Goal: Communication & Community: Ask a question

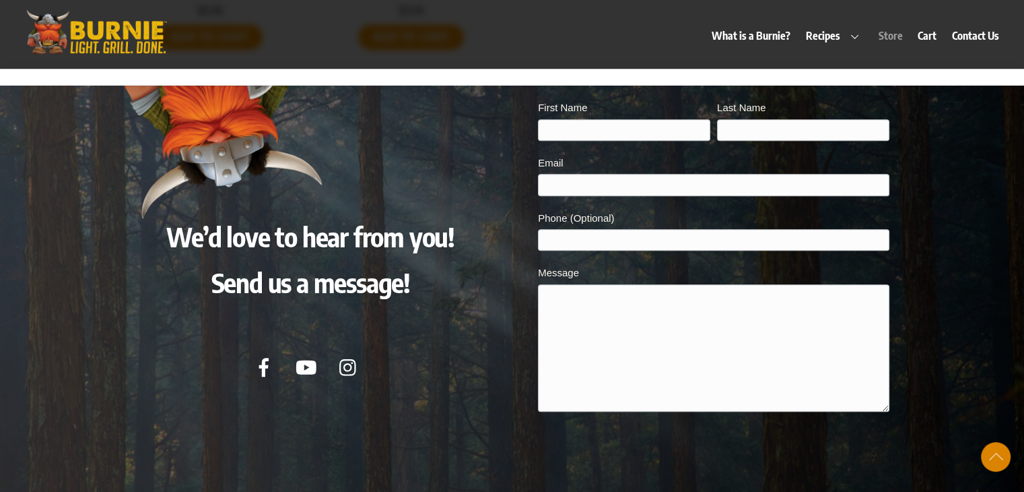
scroll to position [6315, 0]
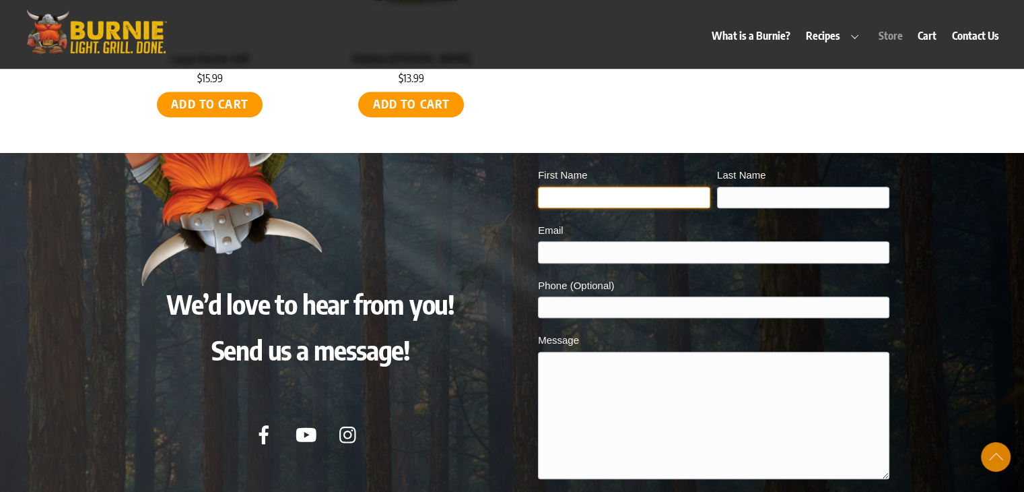
click at [584, 187] on input "First Name" at bounding box center [624, 198] width 172 height 22
type input "[PERSON_NAME]"
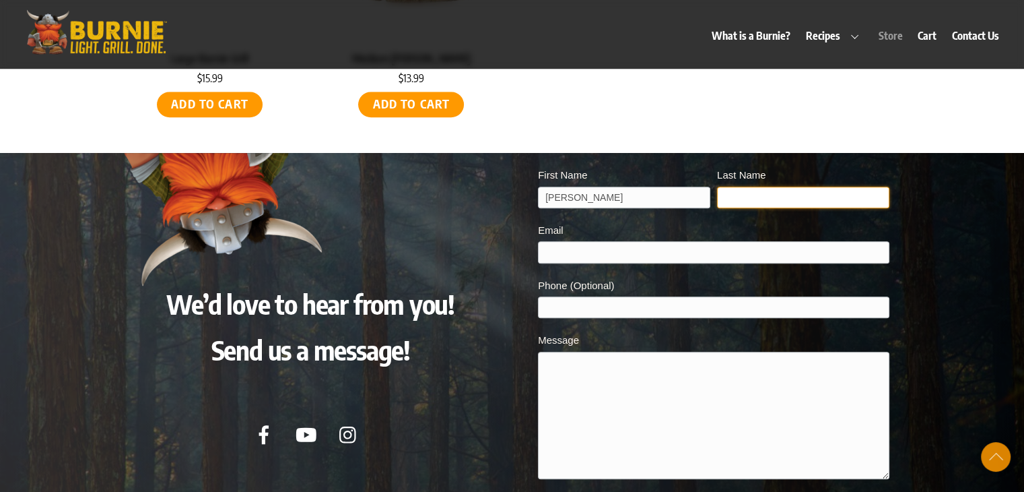
type input "[PERSON_NAME]"
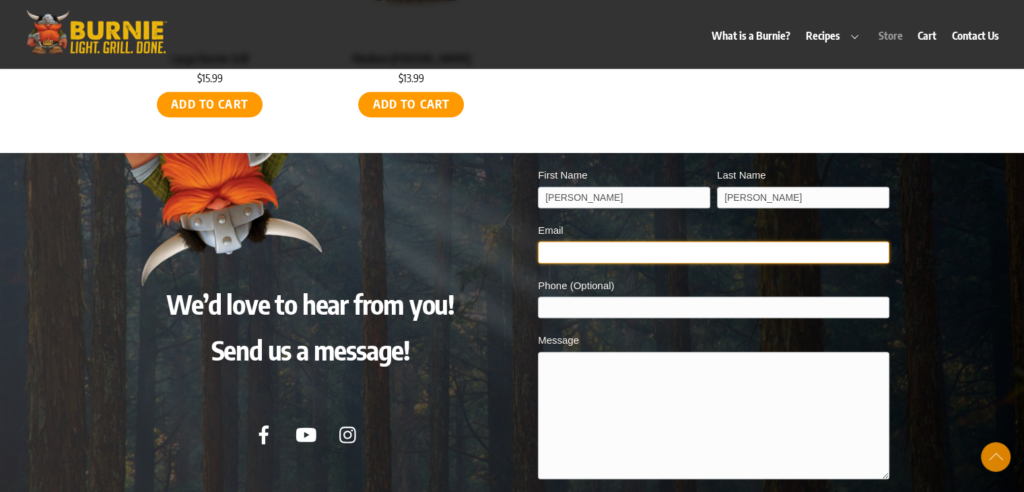
type input "[EMAIL_ADDRESS][DOMAIN_NAME]"
type input "6162923069"
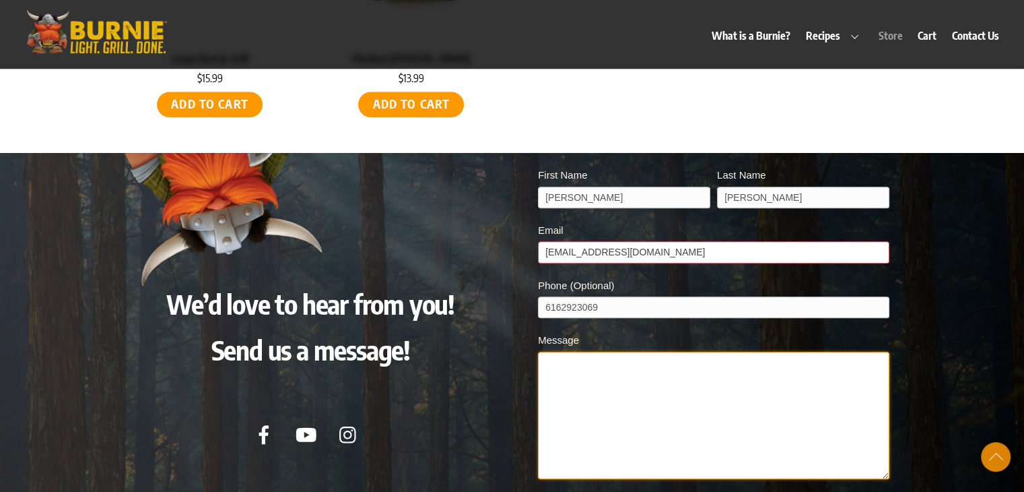
click at [592, 351] on textarea "Message" at bounding box center [713, 414] width 351 height 127
click at [570, 356] on textarea "Message" at bounding box center [713, 414] width 351 height 127
paste textarea "We are writing on behalf of [PERSON_NAME] High Grad Night 2026 to ask for your …"
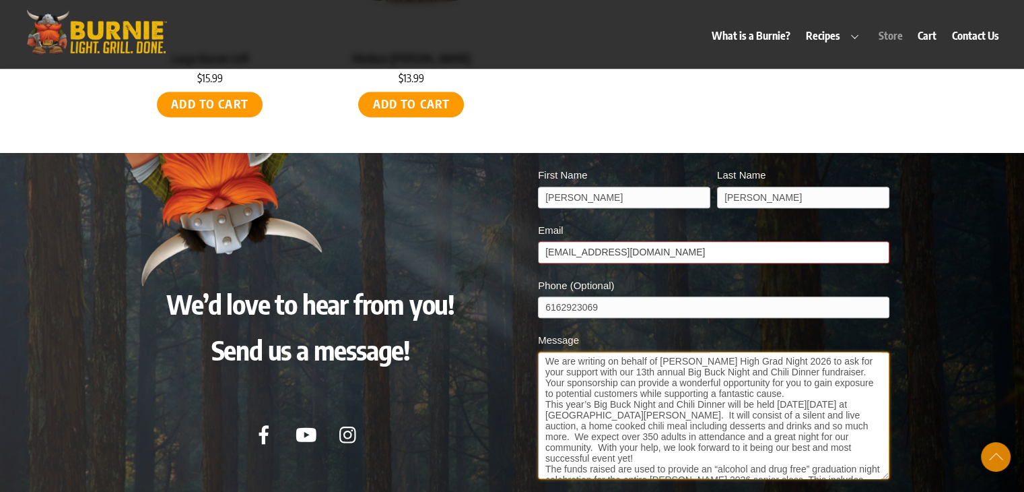
scroll to position [0, 0]
drag, startPoint x: 683, startPoint y: 371, endPoint x: 628, endPoint y: 375, distance: 54.7
click at [628, 375] on textarea "We are writing on behalf of [PERSON_NAME] High Grad Night 2026 to ask for your …" at bounding box center [713, 414] width 351 height 127
type textarea "We are writing on behalf of [PERSON_NAME] High Grad Night 2026 to ask for your …"
click at [947, 319] on div at bounding box center [512, 418] width 1034 height 530
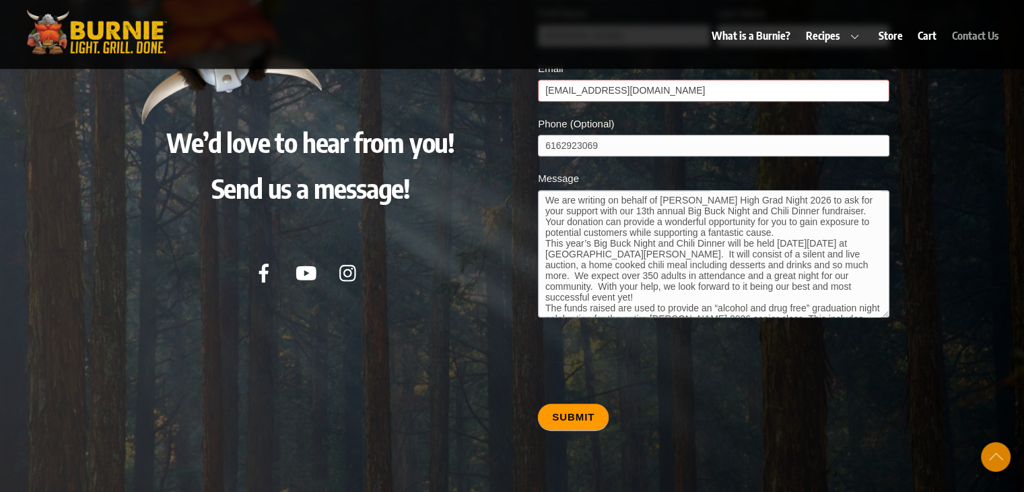
scroll to position [6517, 0]
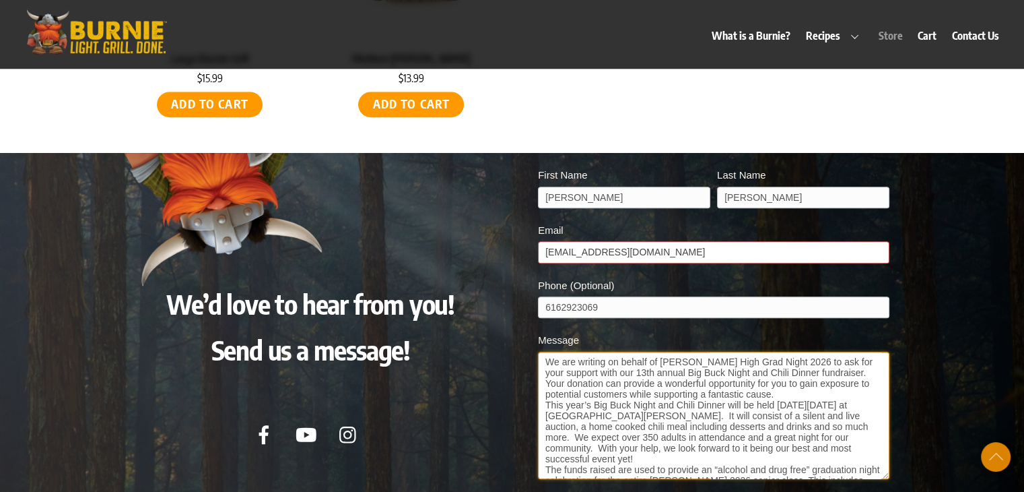
drag, startPoint x: 601, startPoint y: 433, endPoint x: 516, endPoint y: 286, distance: 169.2
click at [516, 286] on div "We’d love to hear from you! Send us a message! burnie_contact_form First Name […" at bounding box center [512, 418] width 781 height 530
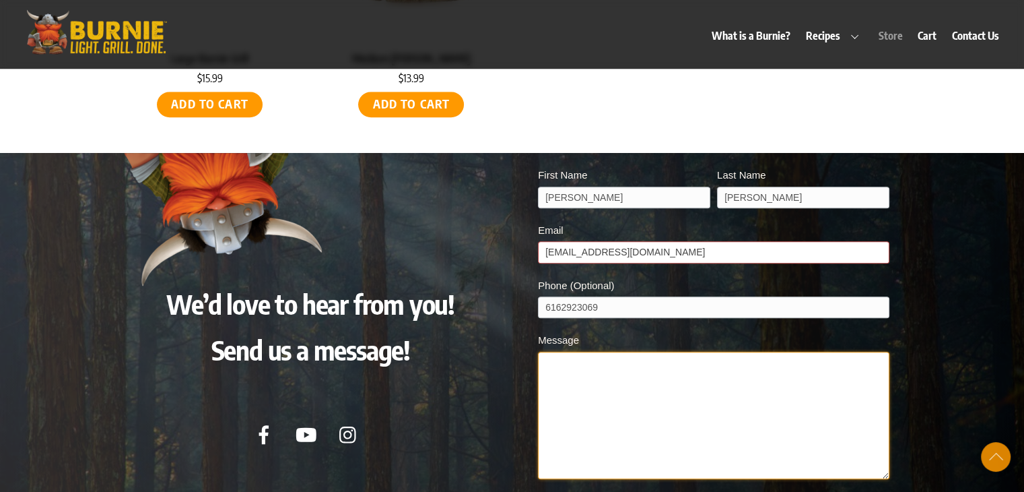
paste textarea "Lore Ipsumdol Sitam con Adipis, El sed doeiusm te incidi ut lab Etdolor Magn Al…"
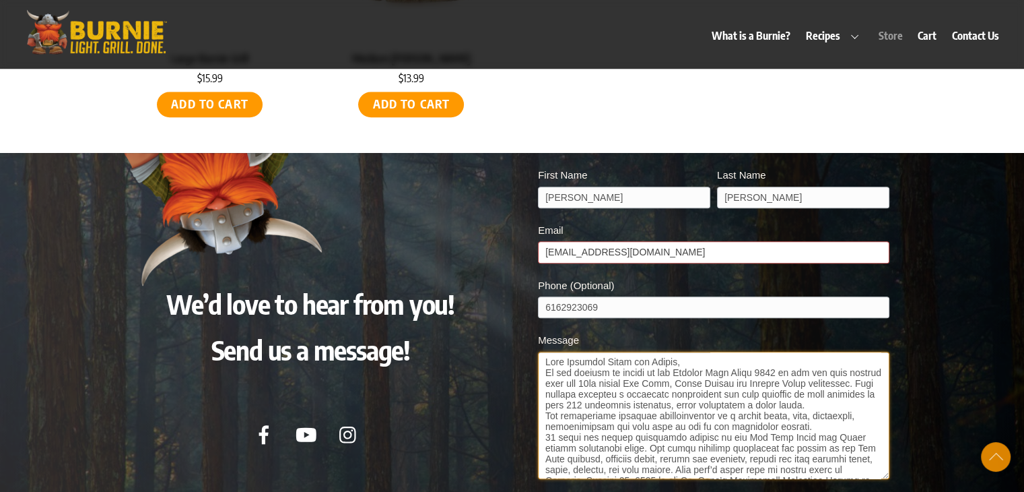
scroll to position [286, 0]
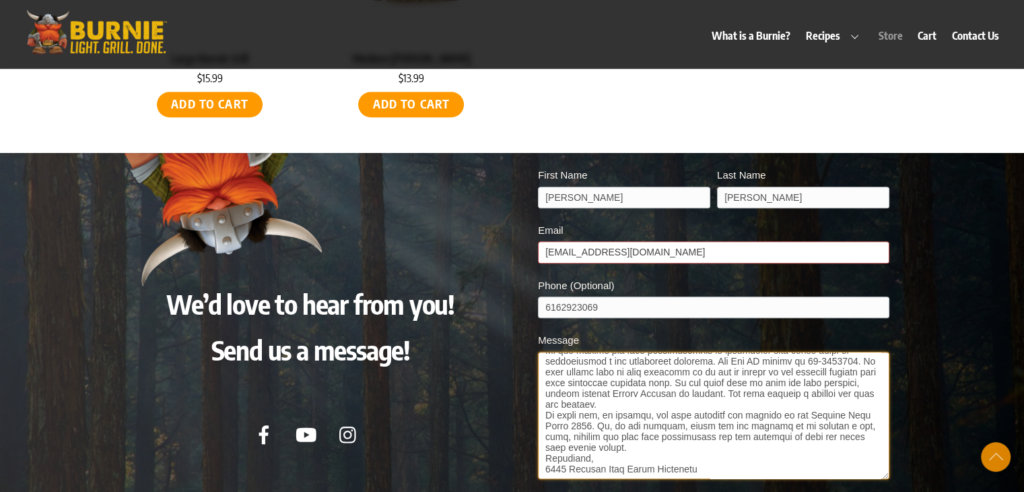
type textarea "Lore Ipsumdol Sitam con Adipis, El sed doeiusm te incidi ut lab Etdolor Magn Al…"
click at [927, 368] on div at bounding box center [512, 418] width 1034 height 530
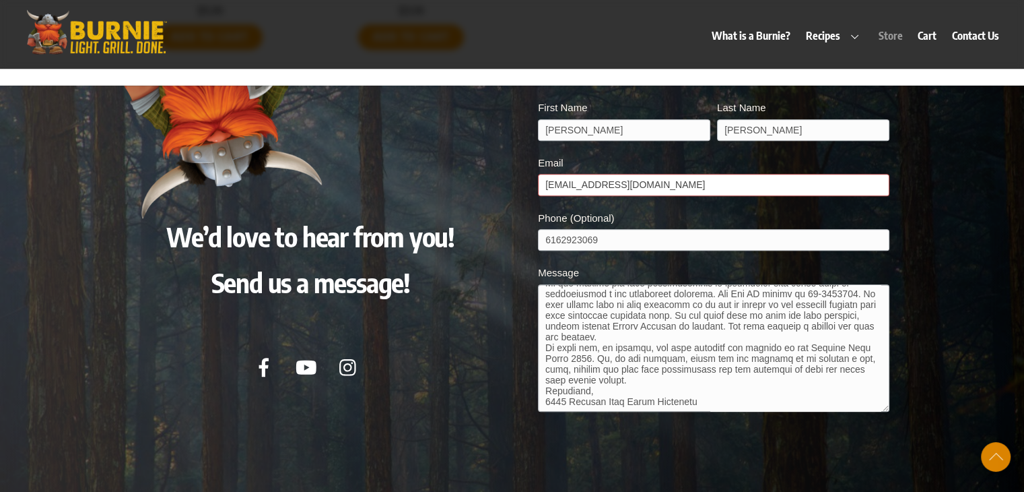
scroll to position [6450, 0]
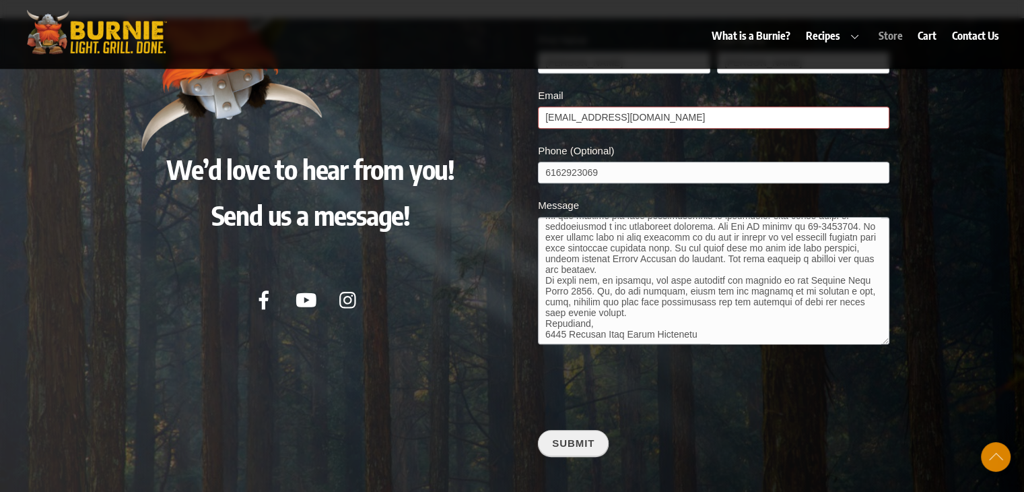
click at [579, 432] on button "Submit" at bounding box center [573, 443] width 71 height 26
